Goal: Task Accomplishment & Management: Manage account settings

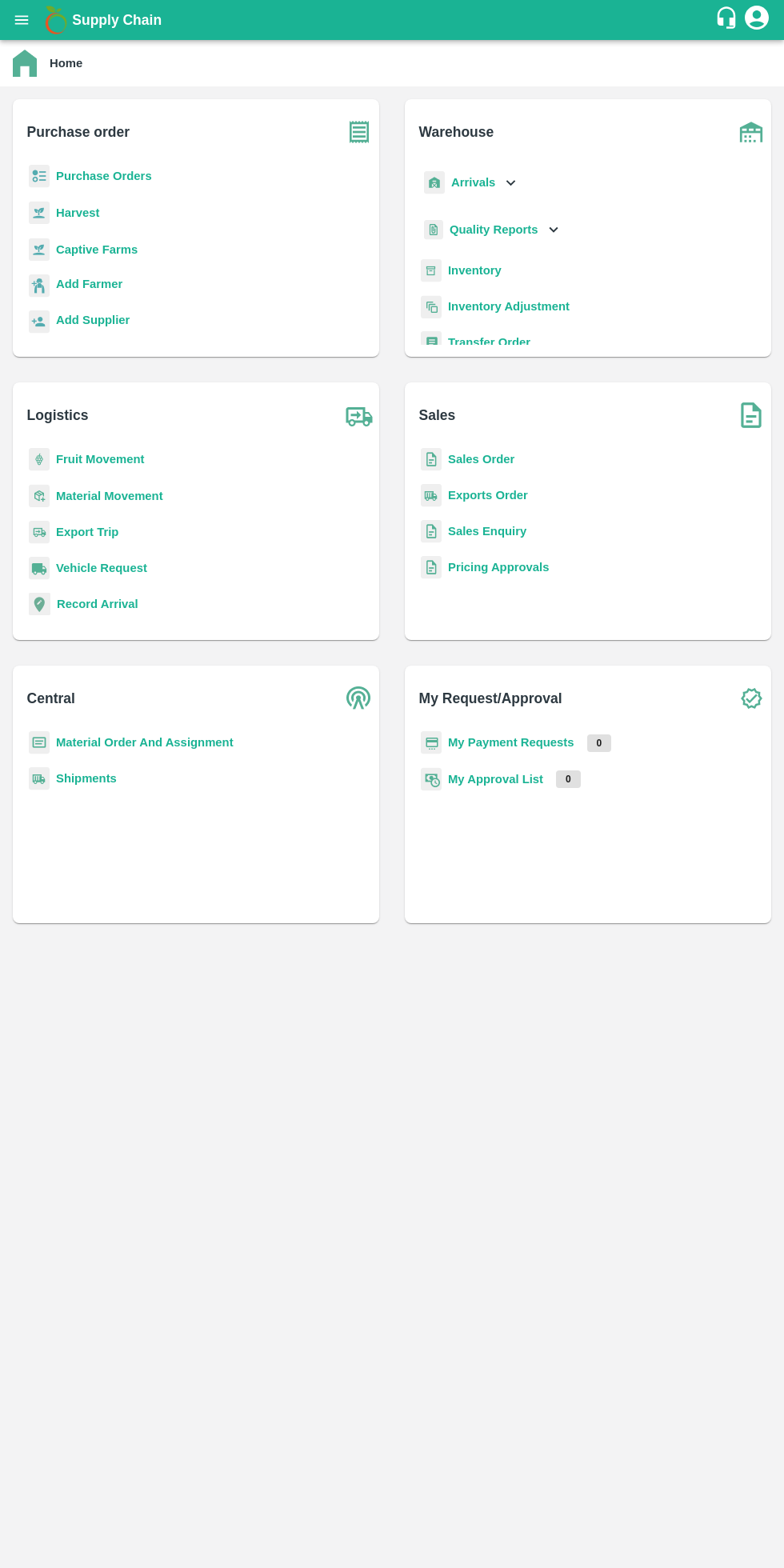
click at [541, 708] on b "My Request/Approval" at bounding box center [490, 698] width 143 height 22
click at [539, 747] on b "My Payment Requests" at bounding box center [511, 743] width 126 height 13
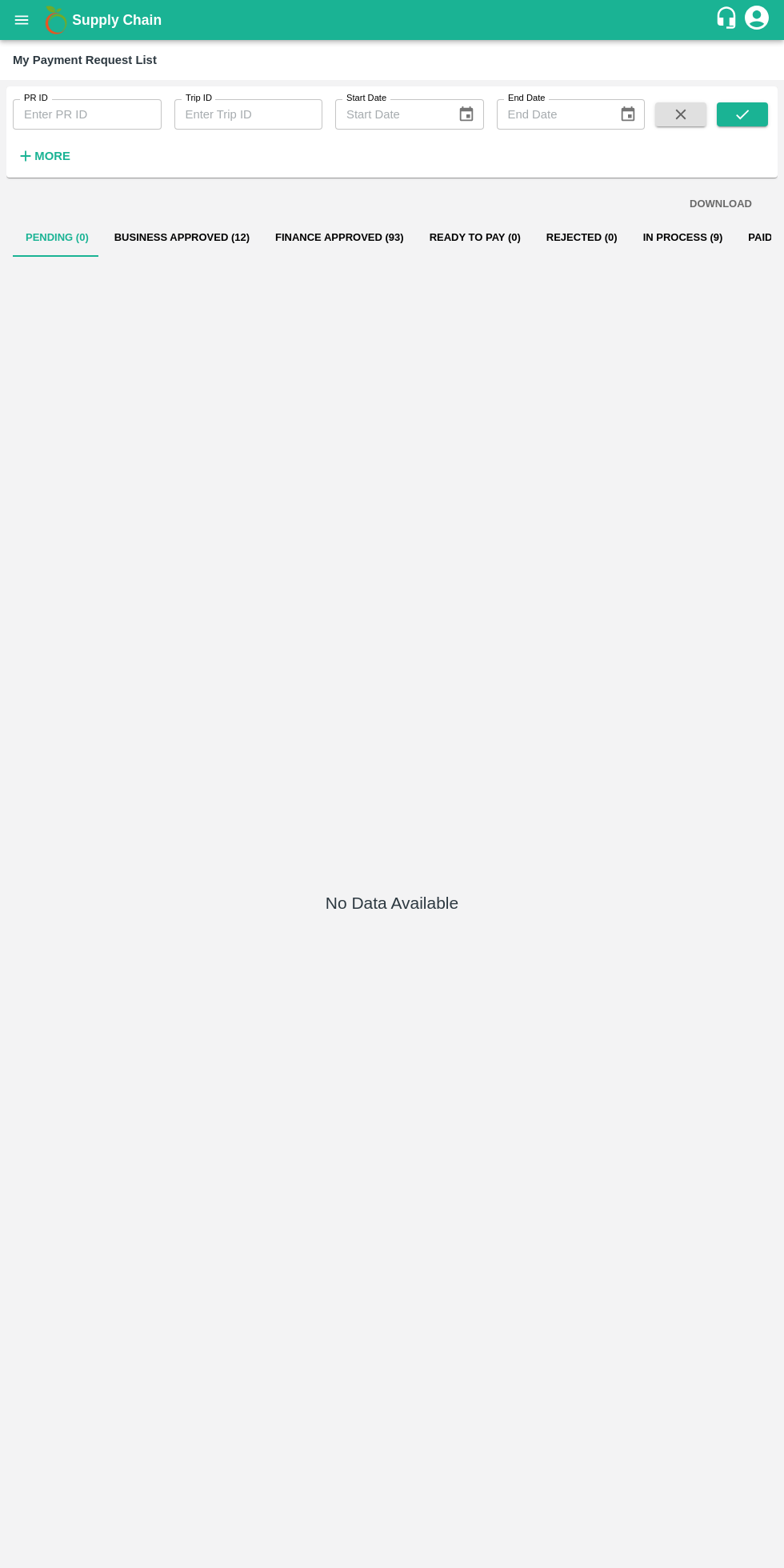
click at [159, 240] on button "Business Approved (12)" at bounding box center [182, 237] width 161 height 39
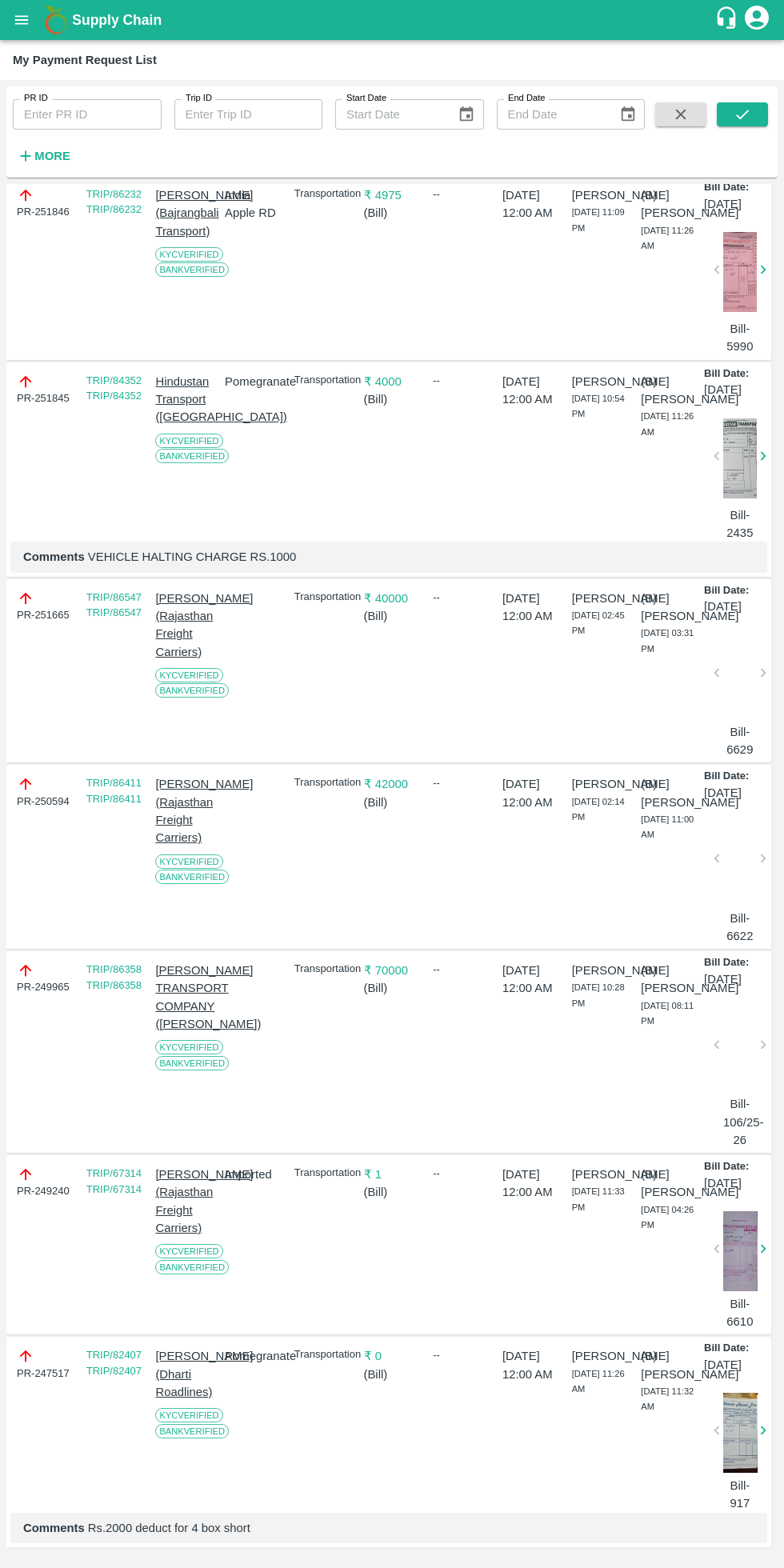
scroll to position [1260, 0]
